Goal: Information Seeking & Learning: Learn about a topic

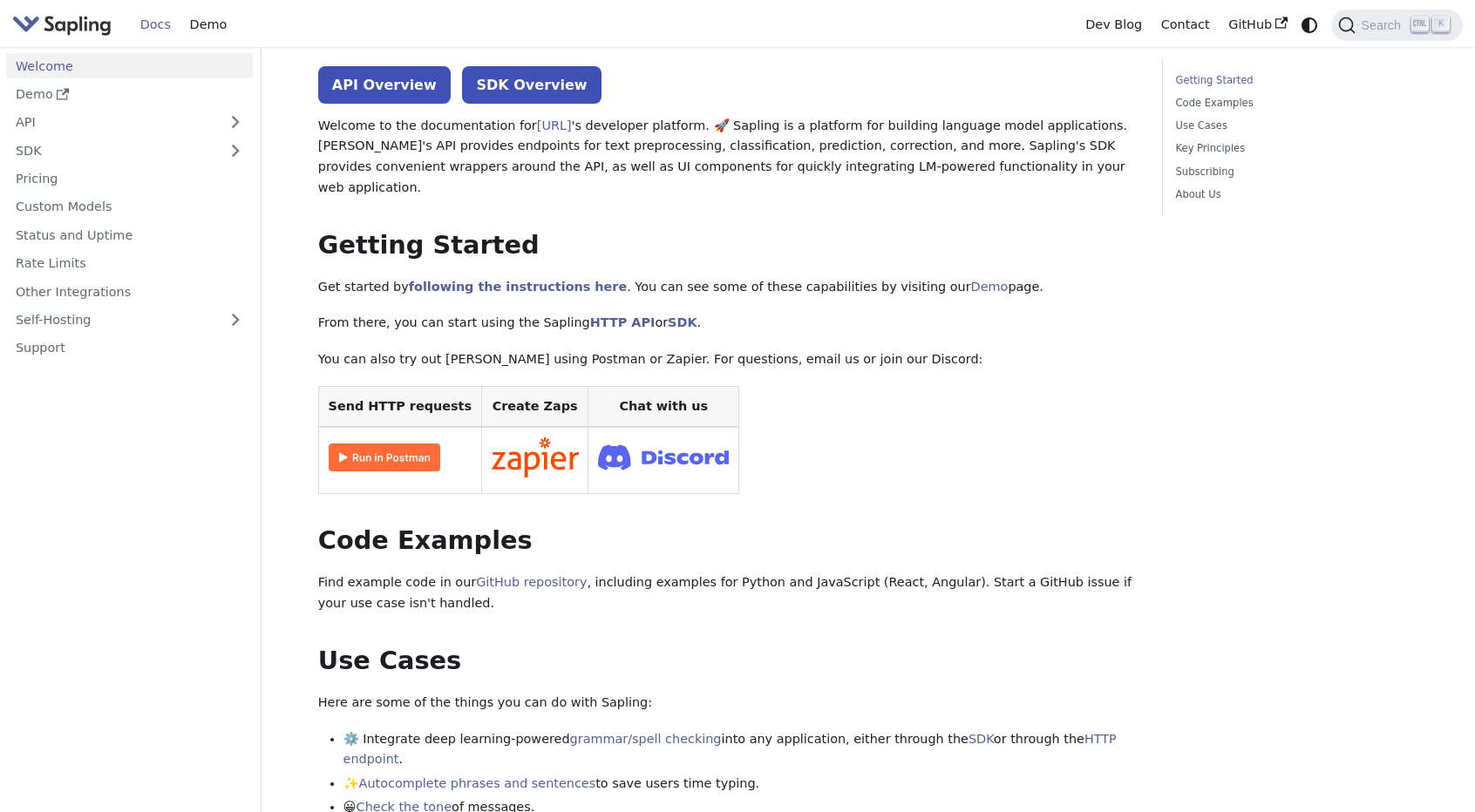
click at [53, 107] on ul "Welcome Demo API SDK Pricing Custom Models Status and Uptime Rate Limits Other …" at bounding box center [129, 207] width 246 height 308
click at [56, 118] on link "API" at bounding box center [112, 122] width 212 height 25
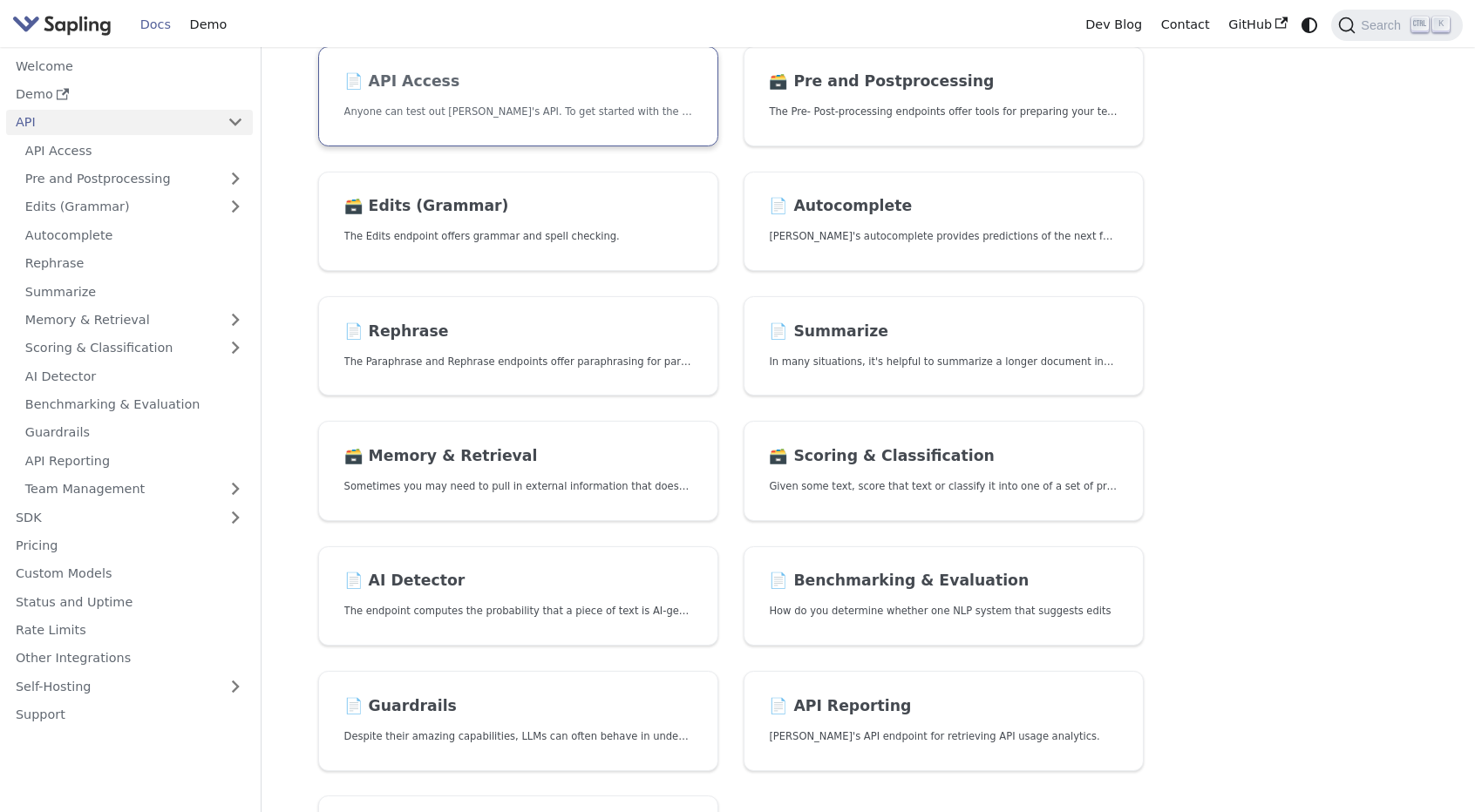
scroll to position [349, 0]
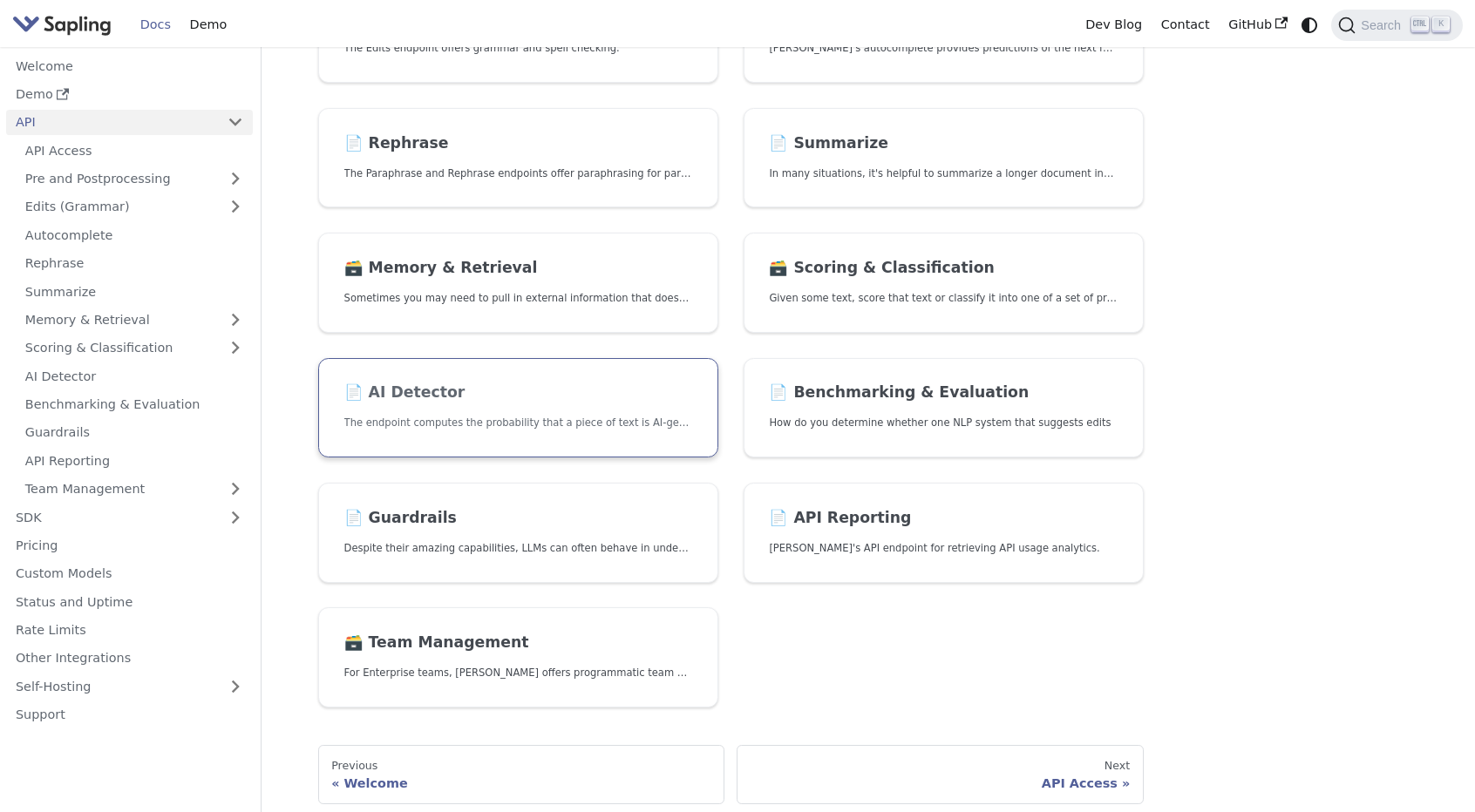
click at [563, 395] on h2 "📄️ AI Detector" at bounding box center [518, 393] width 348 height 19
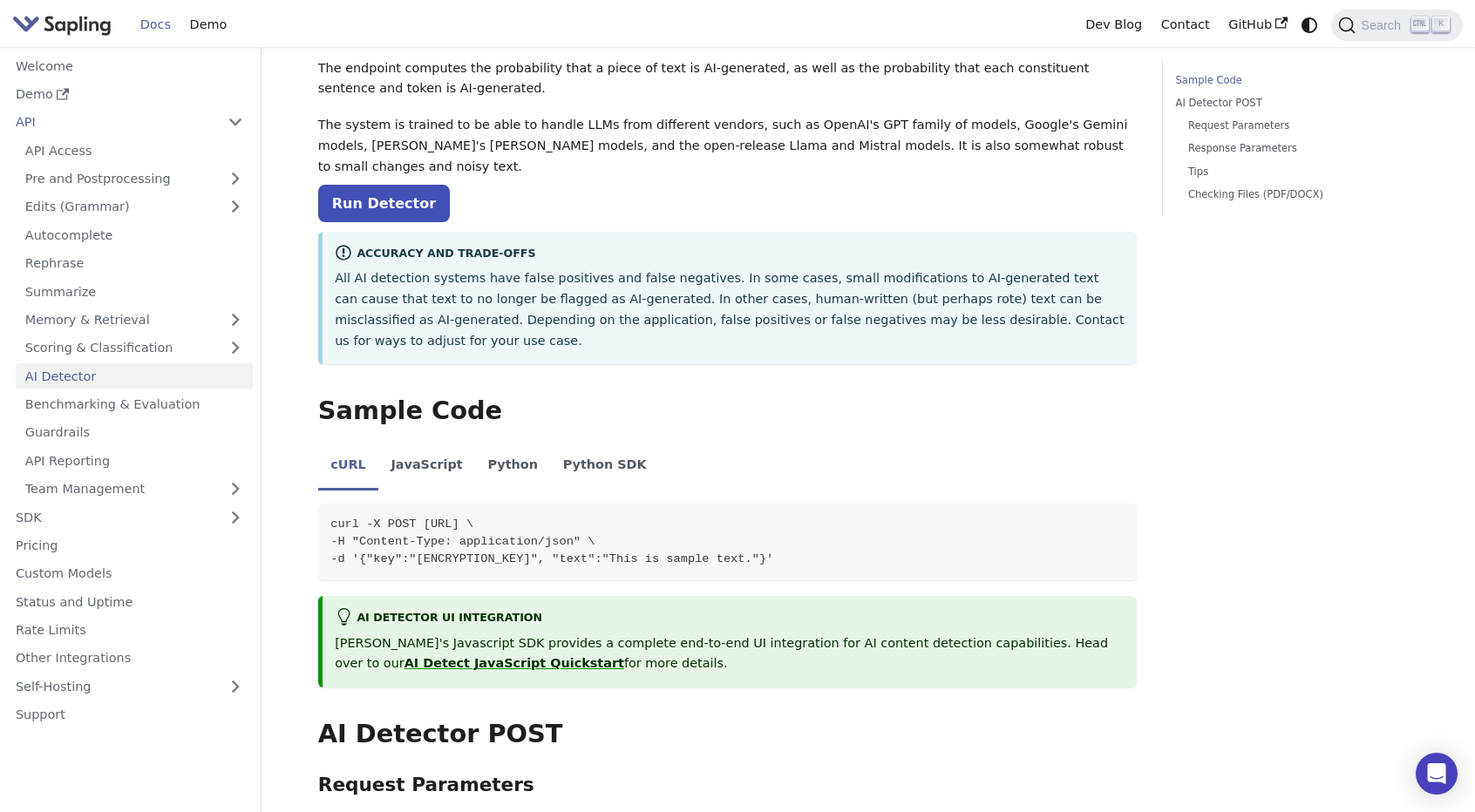
scroll to position [349, 0]
